Goal: Use online tool/utility: Use online tool/utility

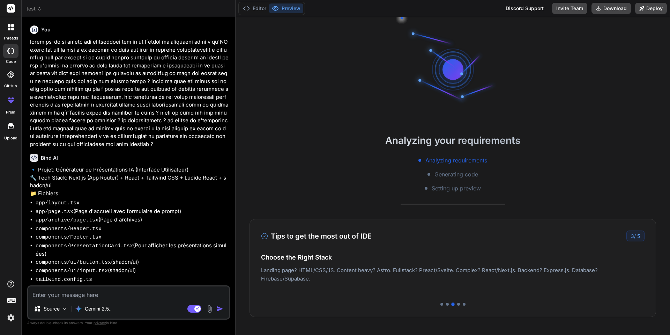
scroll to position [6627, 0]
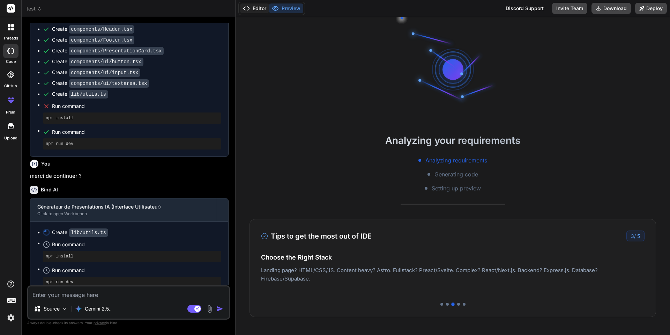
click at [260, 7] on button "Editor" at bounding box center [254, 8] width 29 height 10
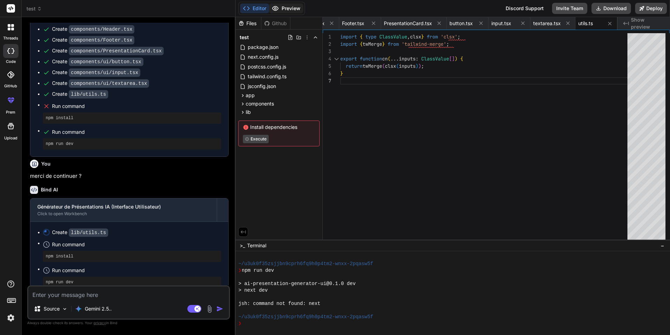
click at [292, 7] on button "Preview" at bounding box center [286, 8] width 34 height 10
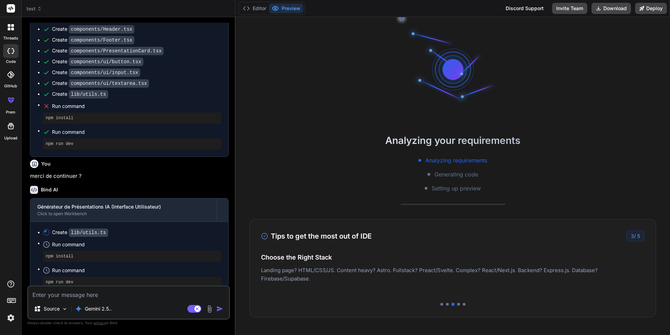
click at [55, 295] on textarea at bounding box center [128, 292] width 201 height 13
type textarea "t"
type textarea "x"
type textarea "tu"
type textarea "x"
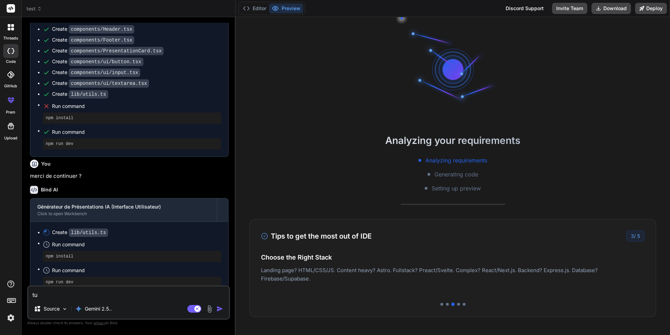
type textarea "tu"
type textarea "x"
type textarea "tu e"
type textarea "x"
type textarea "tu es"
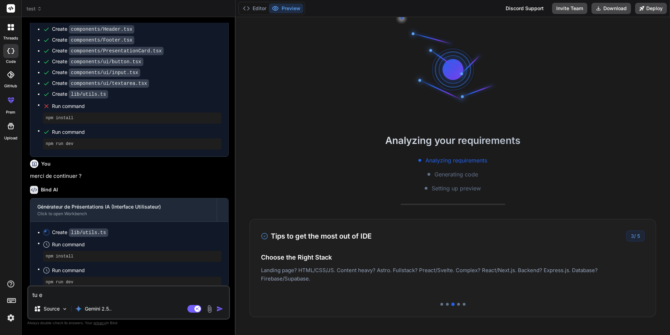
type textarea "x"
type textarea "tu est"
type textarea "x"
type textarea "tu est"
type textarea "x"
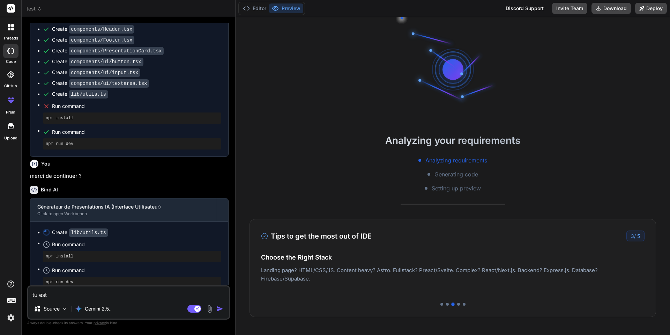
type textarea "tu est t"
type textarea "x"
type textarea "tu est tu"
type textarea "x"
type textarea "tu est tuj"
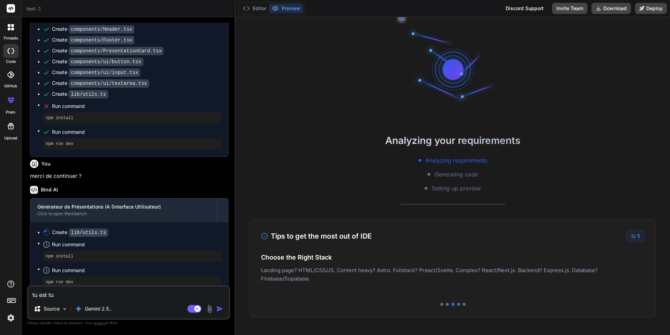
type textarea "x"
type textarea "tu est tujo"
type textarea "x"
type textarea "tu est tujou"
type textarea "x"
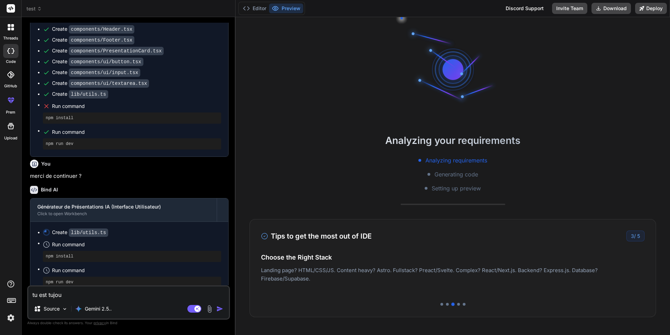
type textarea "tu est tujour"
type textarea "x"
type textarea "tu est tujours"
type textarea "x"
type textarea "tu est tujours"
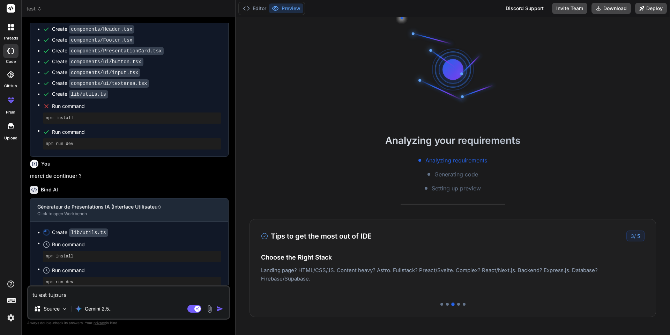
type textarea "x"
type textarea "tu est tujours e"
type textarea "x"
type textarea "tu est tujours en"
type textarea "x"
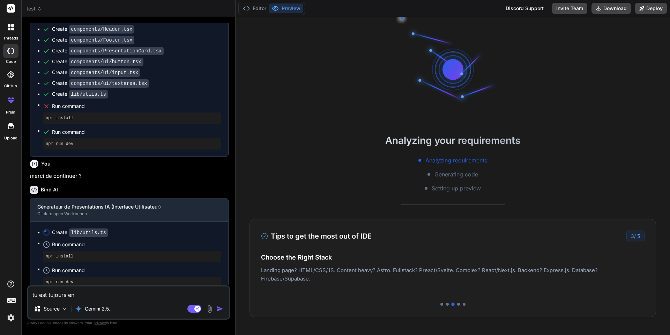
type textarea "tu est tujours en"
type textarea "x"
type textarea "tu est tujours en t"
type textarea "x"
type textarea "tu est tujours en tr"
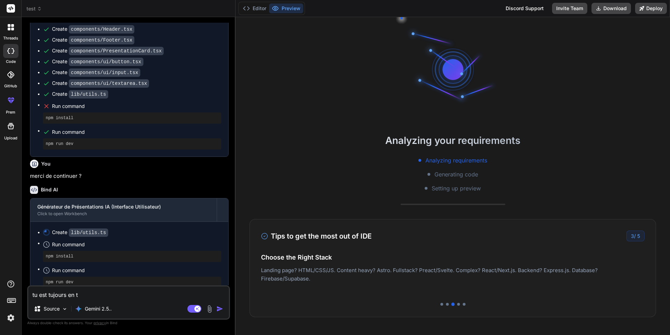
type textarea "x"
type textarea "tu est tujours en tra"
type textarea "x"
type textarea "tu est tujours en trai"
type textarea "x"
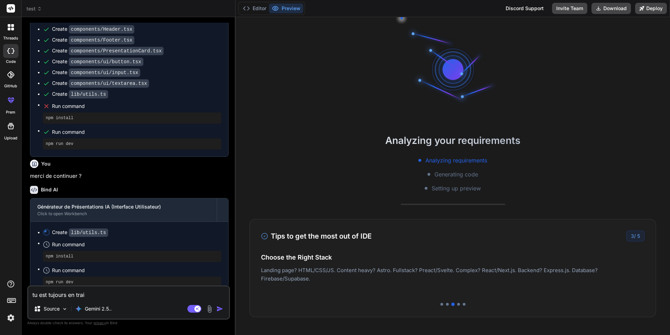
type textarea "tu est tujours en train"
type textarea "x"
type textarea "tu est tujours en train"
type textarea "x"
type textarea "tu est tujours en train d"
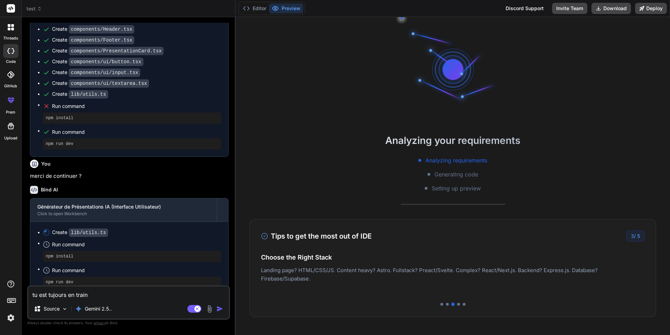
type textarea "x"
type textarea "tu est tujours en train de"
type textarea "x"
type textarea "tu est tujours en train de"
type textarea "x"
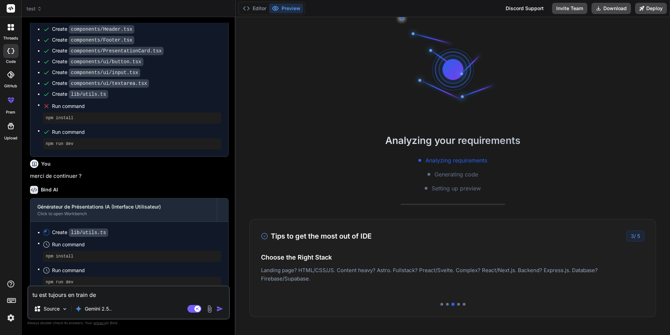
type textarea "tu est tujours en train de t"
type textarea "x"
type textarea "tu est tujours en train de tr"
type textarea "x"
type textarea "tu est tujours en train de tra"
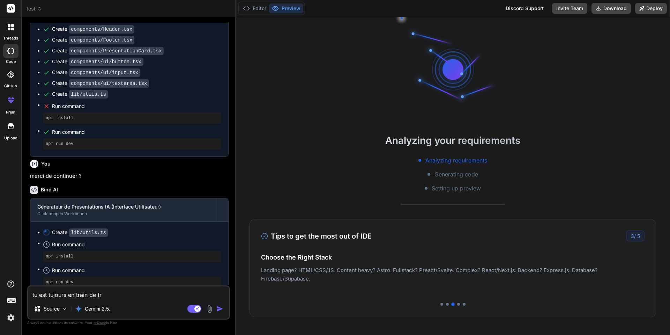
type textarea "x"
type textarea "tu est tujours en train de trav"
type textarea "x"
type textarea "tu est tujours en train de trava"
type textarea "x"
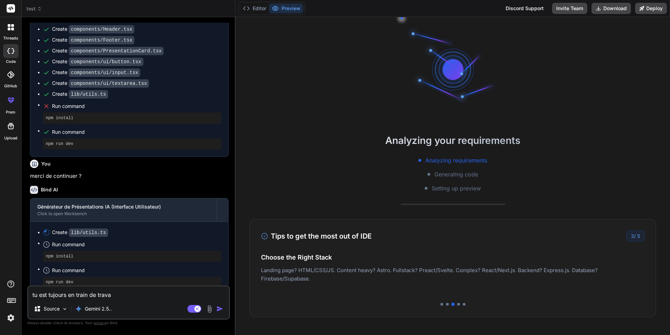
type textarea "tu est tujours en train de travai"
type textarea "x"
type textarea "tu est tujours en train de travail"
type textarea "x"
type textarea "tu est tujours en train de travaill"
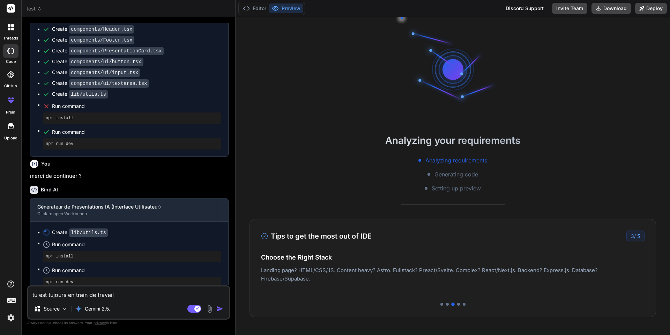
type textarea "x"
type textarea "tu est tujours en train de travaille"
type textarea "x"
type textarea "tu est tujours en train de travailler"
type textarea "x"
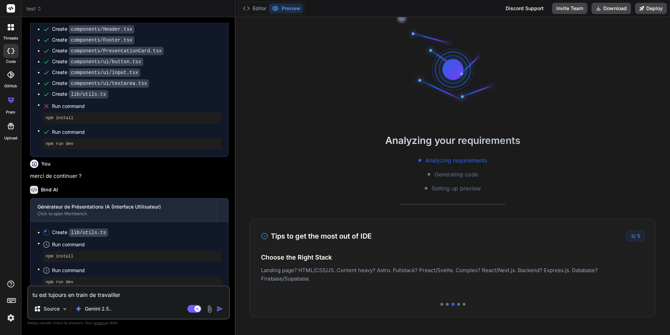
type textarea "tu est tujours en train de travailler"
type textarea "x"
type textarea "tu est tujours en train de travailler ?"
type textarea "x"
type textarea "tu est tujours en train de travailler ?"
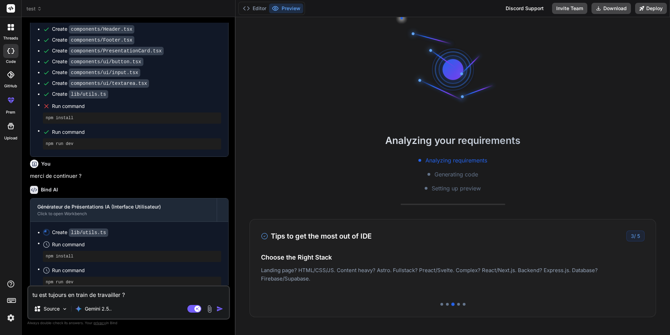
type textarea "x"
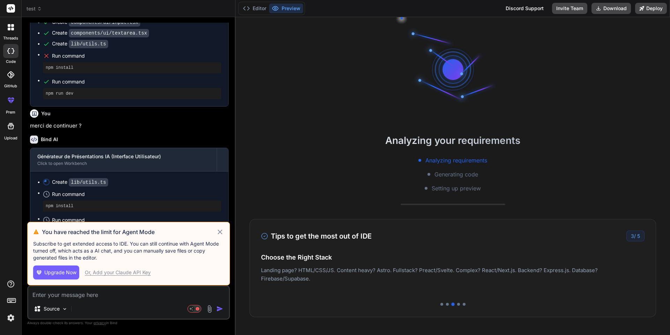
scroll to position [611, 0]
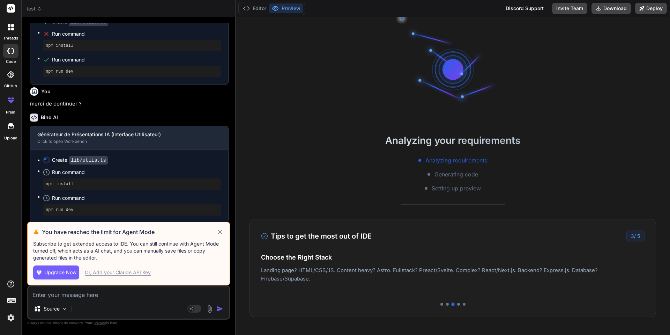
click at [221, 230] on icon at bounding box center [220, 231] width 8 height 8
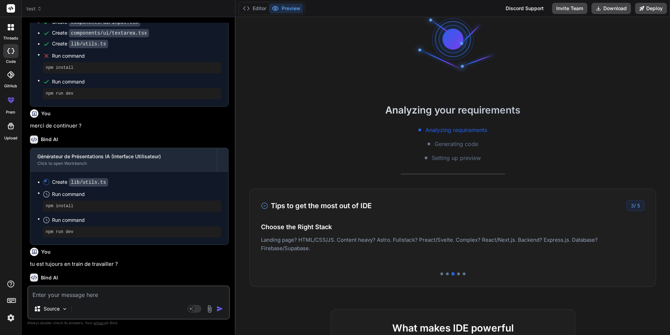
drag, startPoint x: 253, startPoint y: 5, endPoint x: 271, endPoint y: 8, distance: 18.4
click at [255, 6] on button "Editor" at bounding box center [254, 8] width 29 height 10
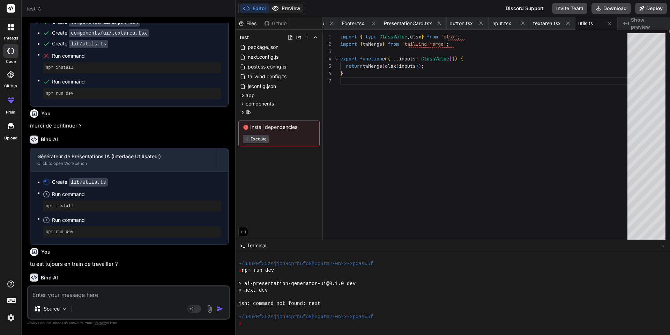
scroll to position [32, 0]
click at [284, 8] on button "Preview" at bounding box center [286, 8] width 34 height 10
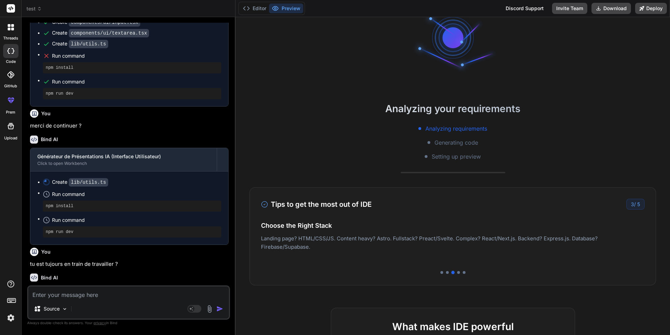
scroll to position [32, 0]
click at [448, 143] on span "Generating code" at bounding box center [456, 142] width 44 height 8
click at [456, 268] on div "Tips to get the most out of IDE 3 / 5 Be Specific & Concrete Define what you wa…" at bounding box center [452, 236] width 406 height 98
click at [456, 270] on div "Tips to get the most out of IDE 3 / 5 Be Specific & Concrete Define what you wa…" at bounding box center [452, 236] width 406 height 98
click at [457, 271] on div at bounding box center [458, 271] width 3 height 3
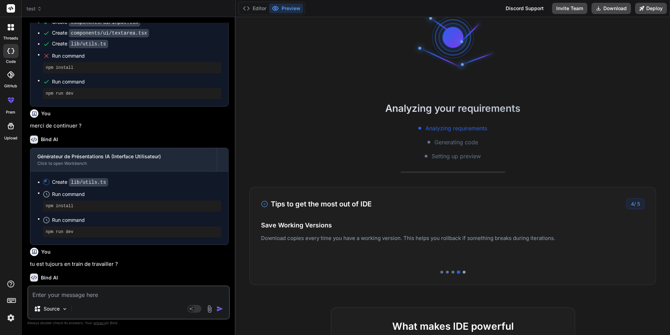
click at [463, 271] on div at bounding box center [464, 271] width 3 height 3
click at [534, 9] on div "Discord Support" at bounding box center [524, 8] width 46 height 11
click at [613, 9] on button "Download" at bounding box center [610, 8] width 39 height 11
click at [553, 55] on div "Analyzing your requirements Analyzing requirements Generating code Setting up p…" at bounding box center [452, 175] width 434 height 317
click at [35, 10] on span "test" at bounding box center [34, 8] width 15 height 7
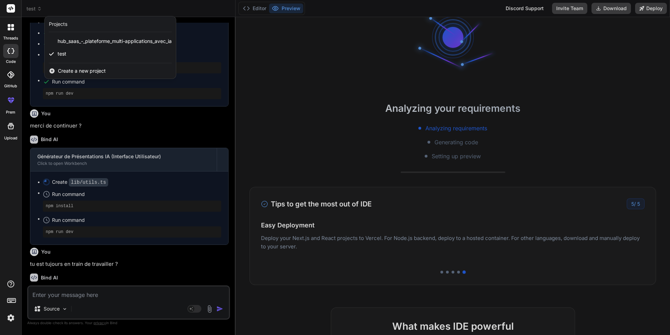
click at [8, 51] on icon at bounding box center [10, 51] width 7 height 6
type textarea "x"
click at [13, 99] on icon at bounding box center [11, 100] width 8 height 8
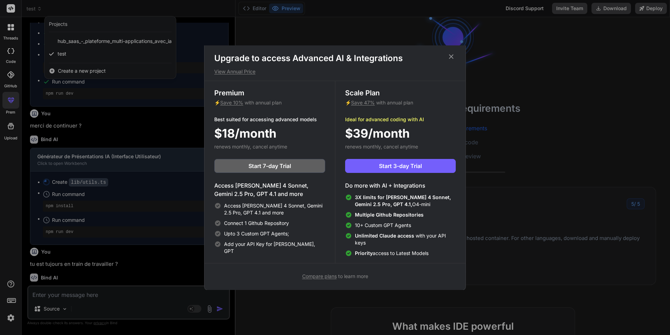
scroll to position [3, 0]
click at [323, 278] on span "Compare plans" at bounding box center [319, 275] width 35 height 6
